Goal: Task Accomplishment & Management: Use online tool/utility

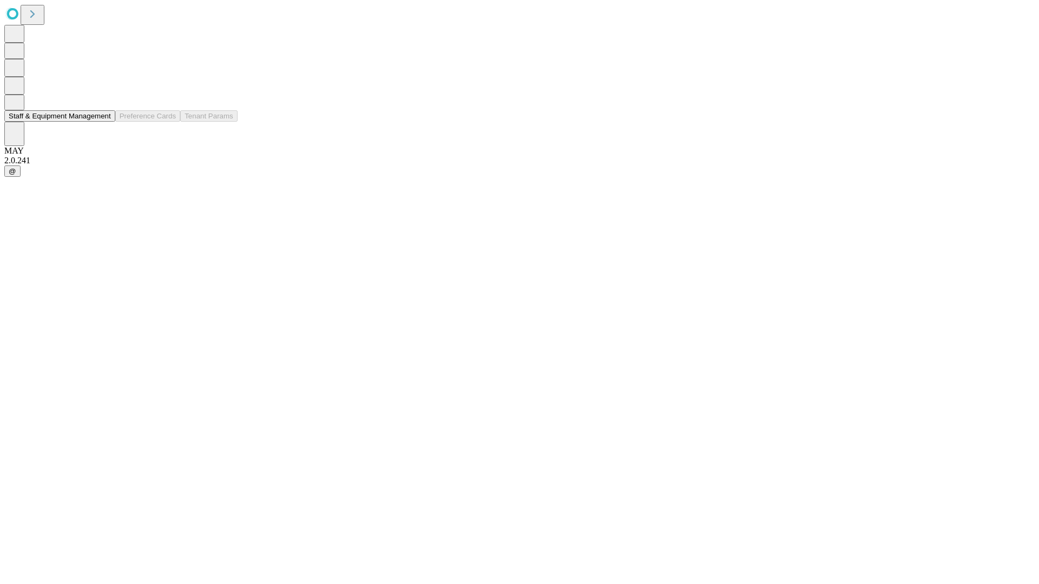
click at [103, 122] on button "Staff & Equipment Management" at bounding box center [59, 115] width 111 height 11
